Goal: Obtain resource: Download file/media

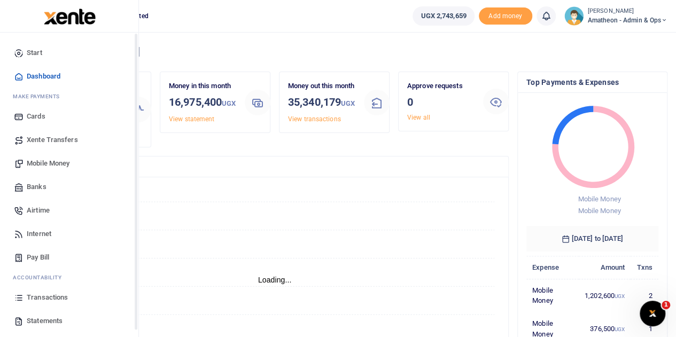
click at [24, 321] on icon at bounding box center [19, 322] width 10 height 10
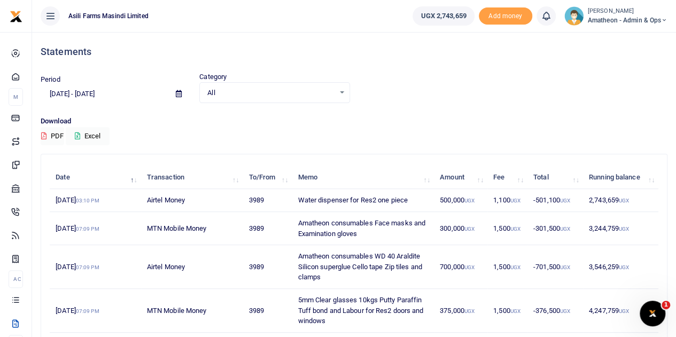
click at [178, 92] on icon at bounding box center [179, 93] width 6 height 7
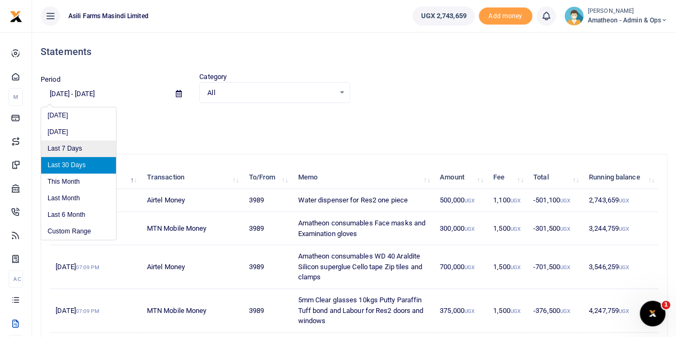
click at [71, 150] on li "Last 7 Days" at bounding box center [78, 149] width 75 height 17
type input "[DATE] - [DATE]"
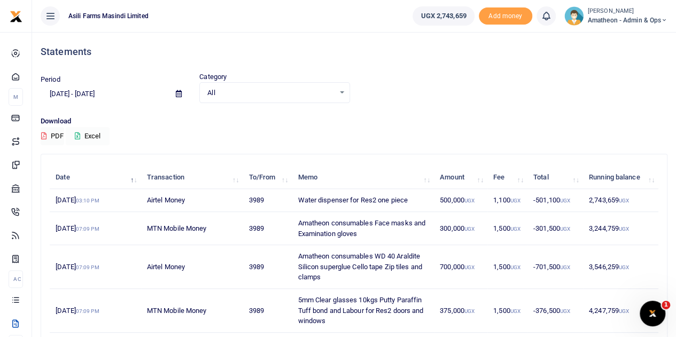
click at [83, 132] on button "Excel" at bounding box center [88, 136] width 44 height 18
